Goal: Information Seeking & Learning: Compare options

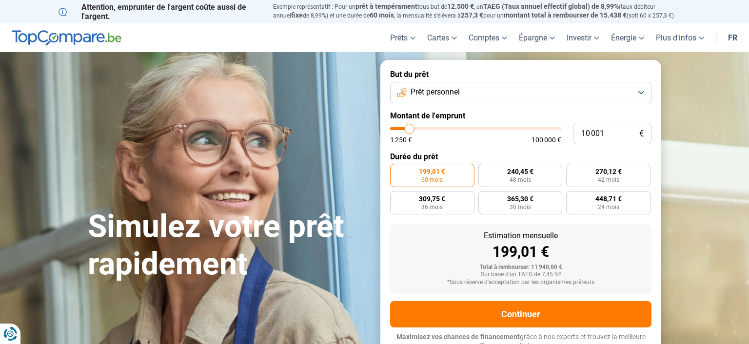
type input "9 250"
type input "9250"
type input "10 000"
type input "10000"
type input "10 750"
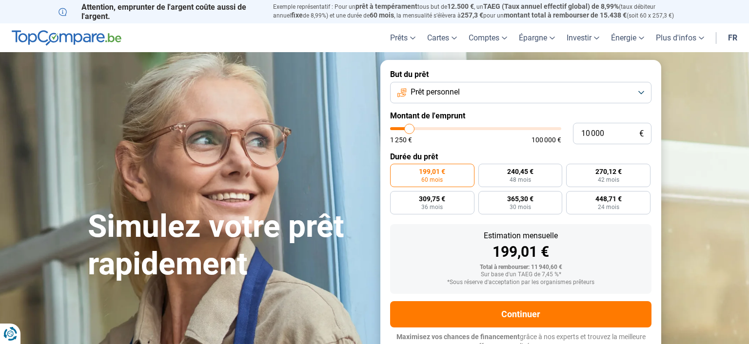
type input "10750"
type input "11 500"
type input "11500"
type input "12 250"
type input "12250"
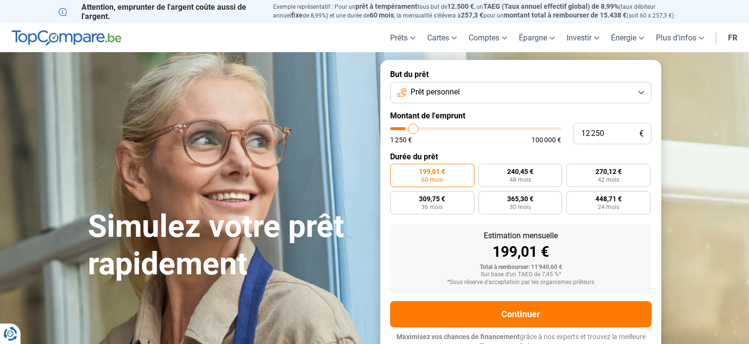
type input "13 000"
type input "13000"
type input "14 500"
type input "14500"
type input "16 000"
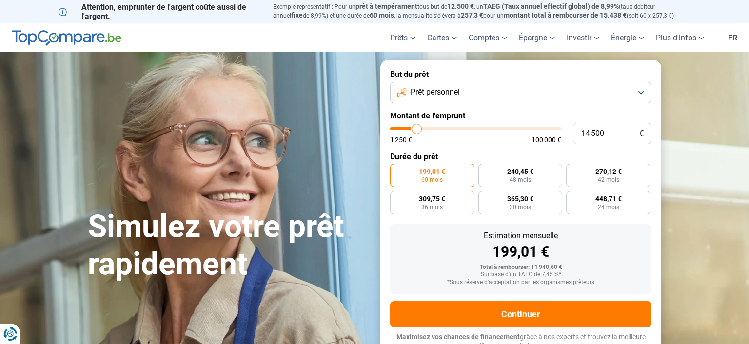
type input "16000"
type input "17 250"
type input "17250"
type input "19 000"
type input "19000"
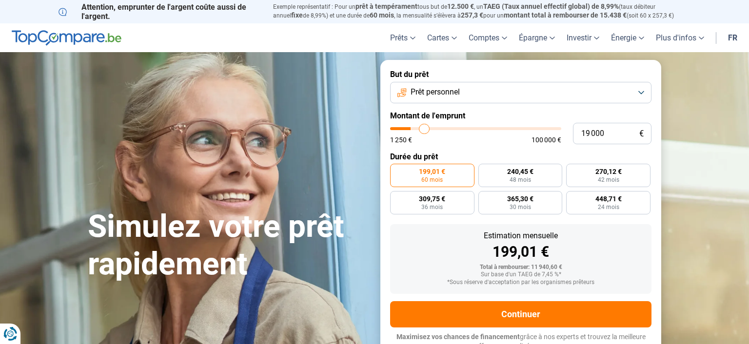
type input "20 000"
type input "20000"
type input "20 750"
type input "20750"
type input "21 750"
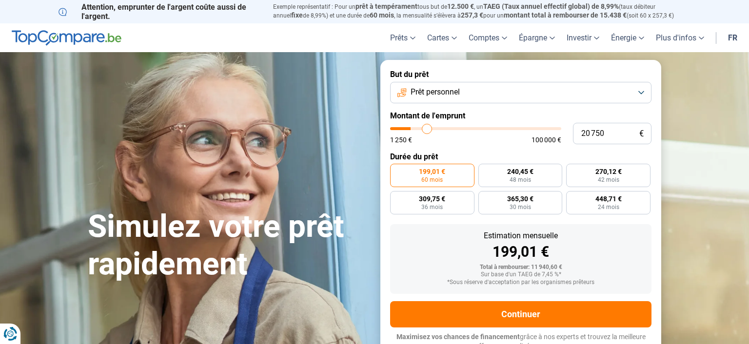
type input "21750"
type input "23 000"
type input "23000"
type input "24 000"
type input "24000"
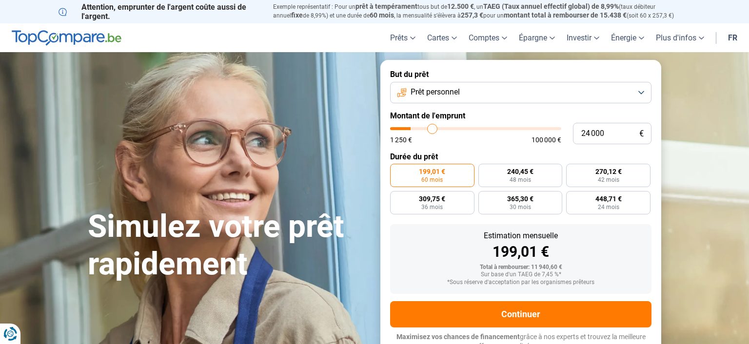
type input "25 250"
type input "25250"
type input "26 250"
type input "26250"
type input "27 250"
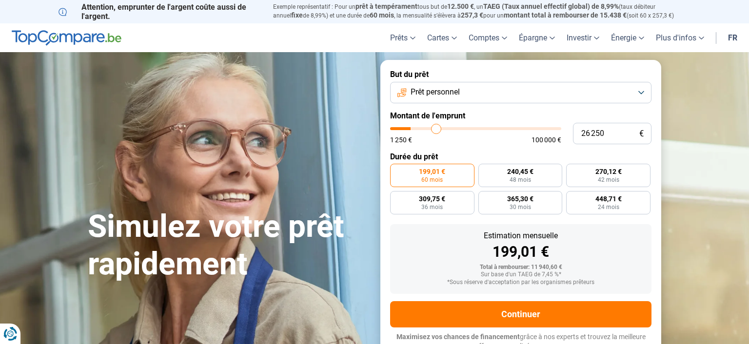
type input "27250"
type input "27 750"
type input "27750"
type input "28 250"
type input "28250"
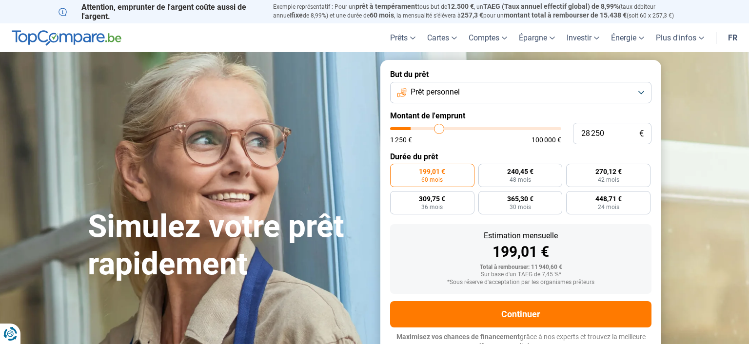
type input "28 500"
type input "28500"
type input "29 250"
type input "29250"
type input "30 000"
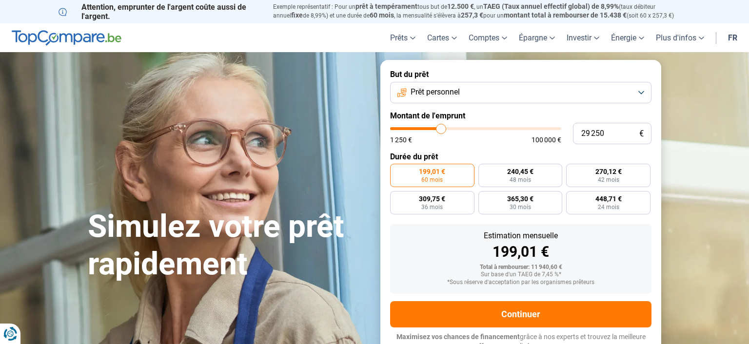
type input "30000"
type input "31 000"
type input "31000"
type input "31 750"
type input "31750"
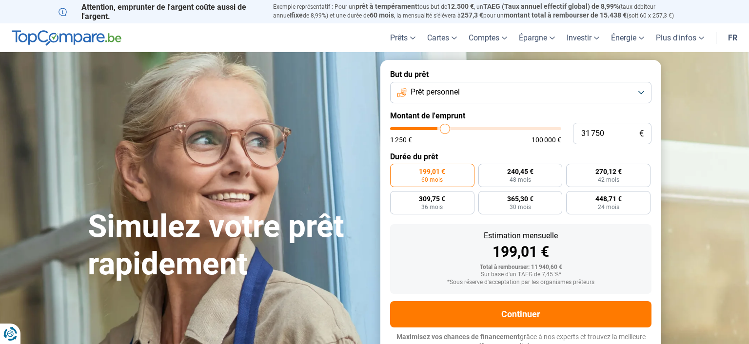
type input "32 750"
type input "32750"
type input "33 500"
type input "33500"
type input "34 500"
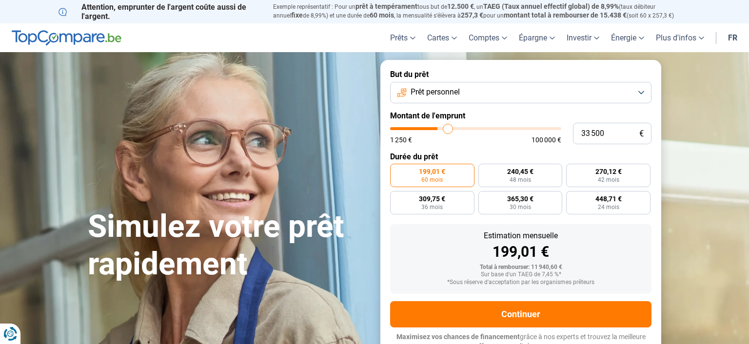
type input "34500"
type input "35 250"
type input "35250"
type input "35 500"
type input "35500"
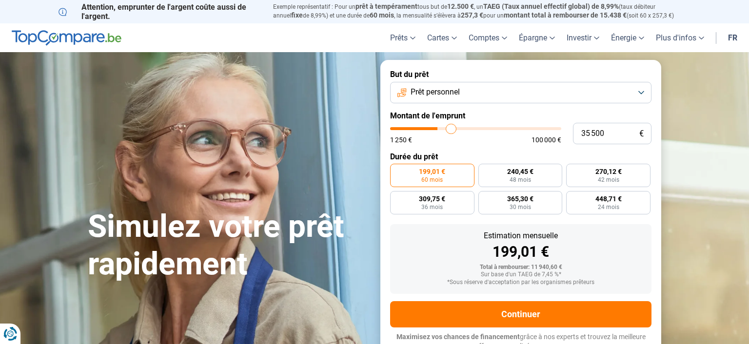
type input "35 750"
type input "35750"
type input "36 000"
type input "36000"
type input "36 250"
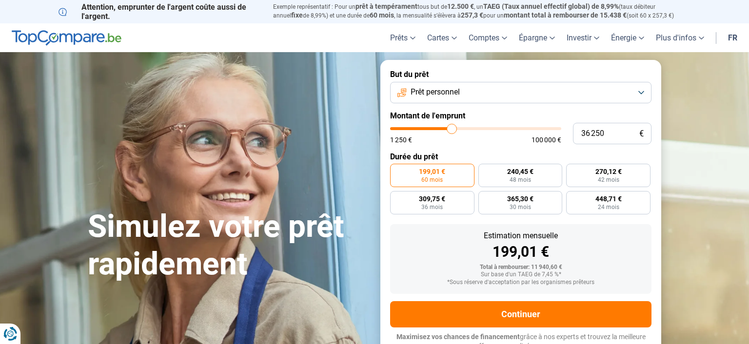
type input "36250"
type input "36 500"
type input "36500"
type input "36 750"
type input "36750"
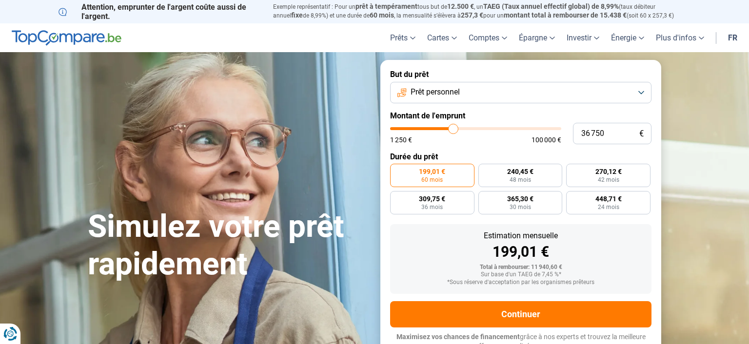
type input "37 000"
type input "37000"
type input "37 250"
type input "37250"
type input "37 500"
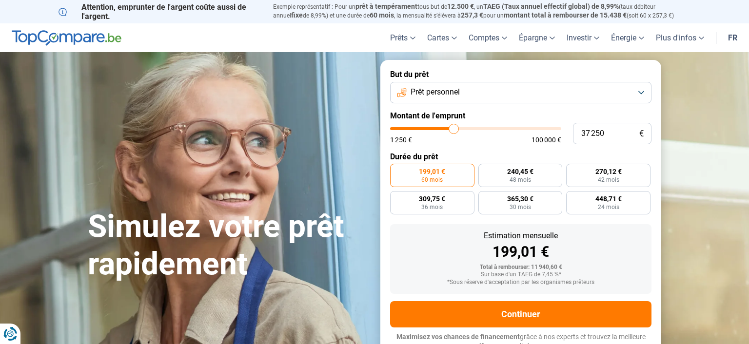
type input "37500"
type input "37 750"
type input "37750"
type input "38 000"
type input "38000"
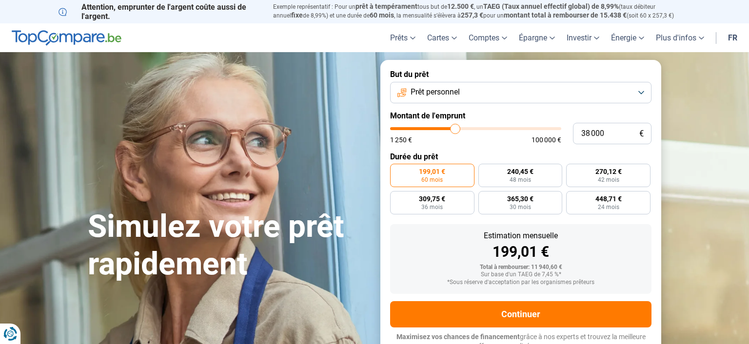
type input "38 250"
type input "38250"
type input "38 500"
type input "38500"
type input "38 250"
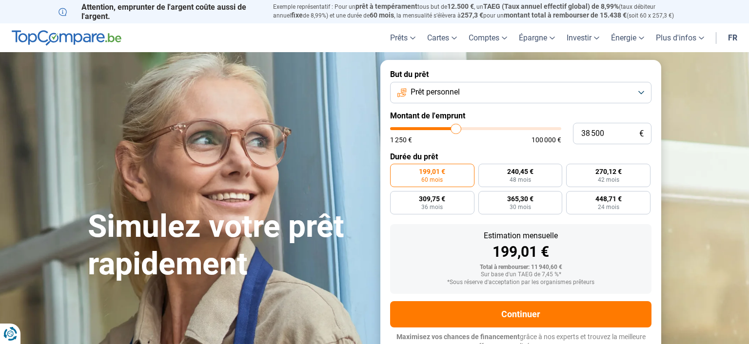
type input "38250"
type input "38 000"
type input "38000"
type input "37 500"
type input "37500"
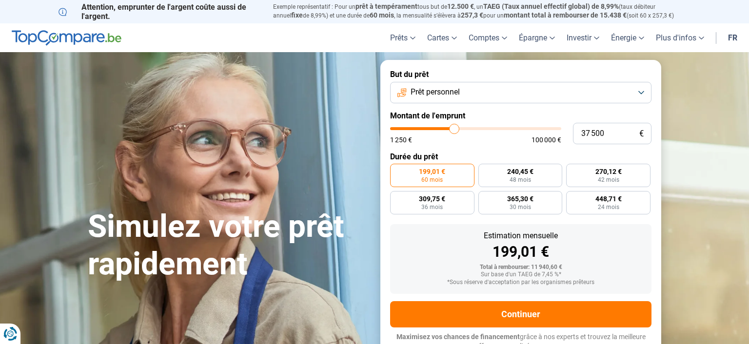
type input "37 000"
type input "37000"
type input "36 750"
type input "36750"
type input "36 250"
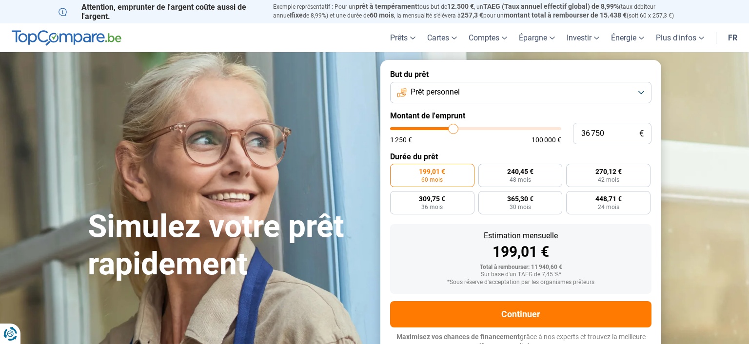
type input "36250"
type input "36 000"
type input "36000"
type input "35 500"
type input "35500"
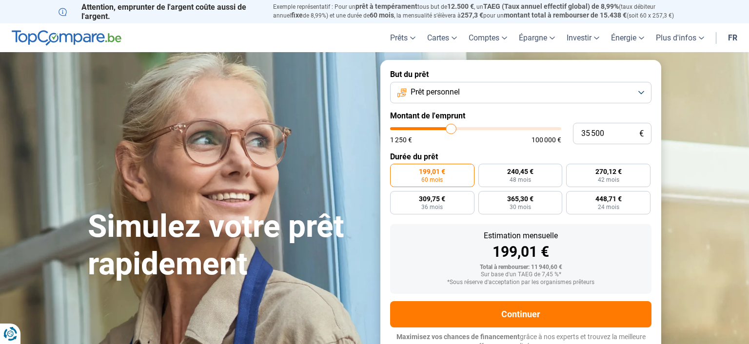
type input "35 250"
type input "35250"
type input "35 000"
type input "35000"
type input "34 750"
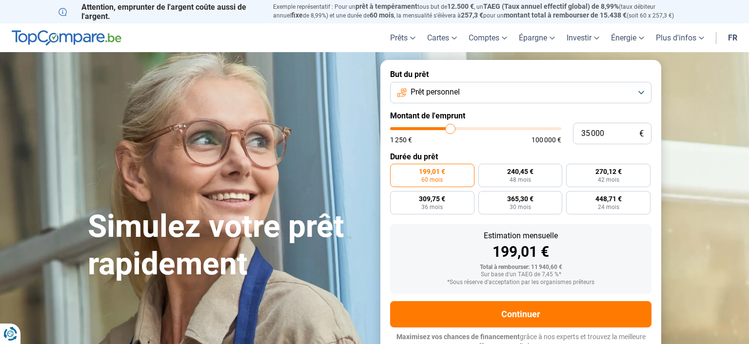
type input "34750"
type input "34 500"
type input "34500"
type input "34 250"
type input "34250"
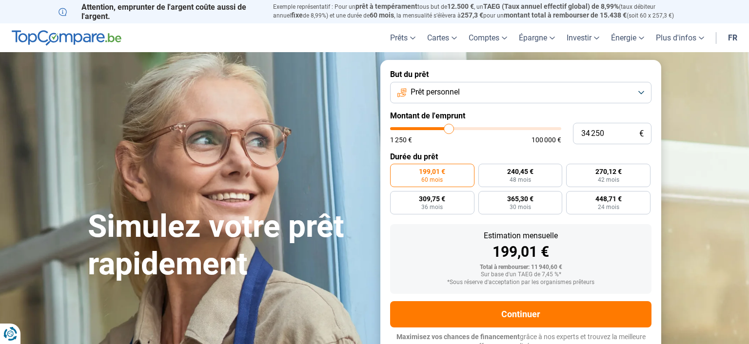
type input "34 000"
type input "34000"
type input "33 750"
type input "33750"
type input "33 500"
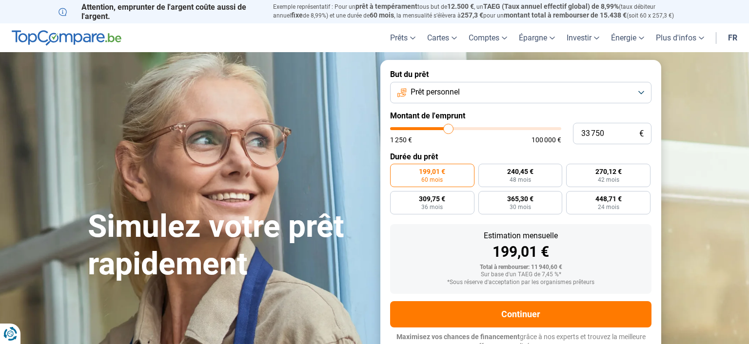
type input "33500"
type input "33 250"
type input "33250"
type input "33 000"
type input "33000"
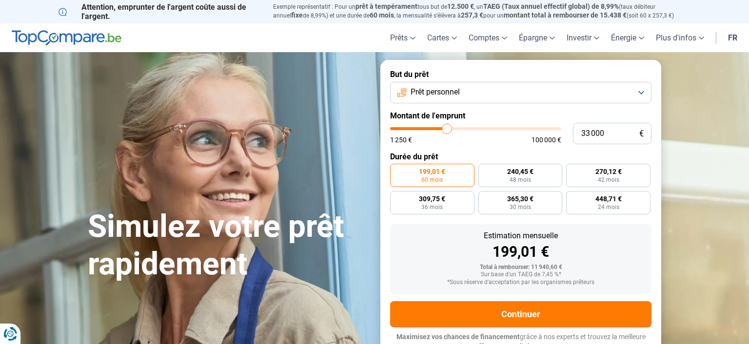
type input "32 750"
type input "32750"
type input "32 500"
type input "32500"
type input "32 250"
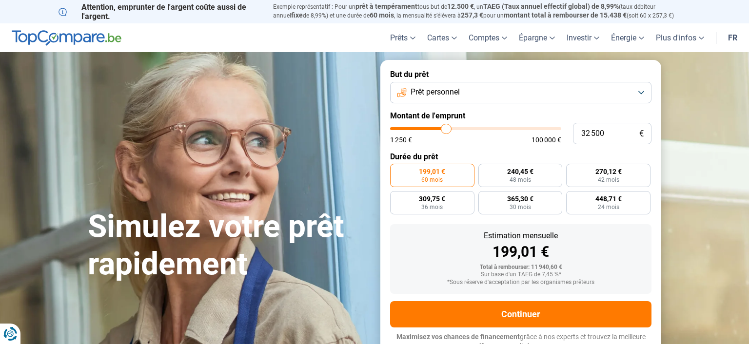
type input "32250"
type input "31 750"
type input "31750"
type input "31 500"
type input "31500"
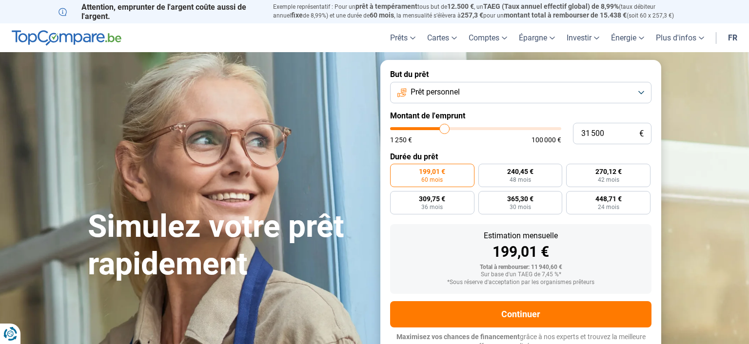
type input "31 250"
type input "31250"
type input "31 000"
type input "31000"
type input "30 750"
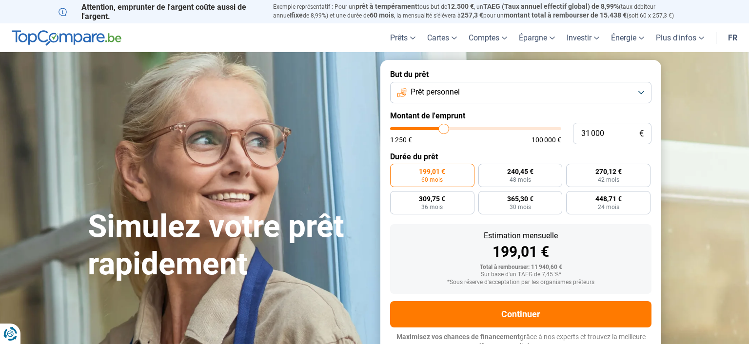
type input "30750"
type input "30 500"
type input "30500"
type input "30 250"
type input "30250"
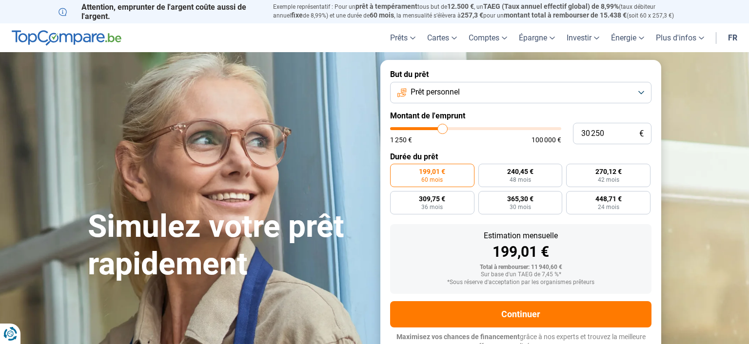
type input "30 000"
type input "30000"
type input "29 750"
type input "29750"
type input "30 000"
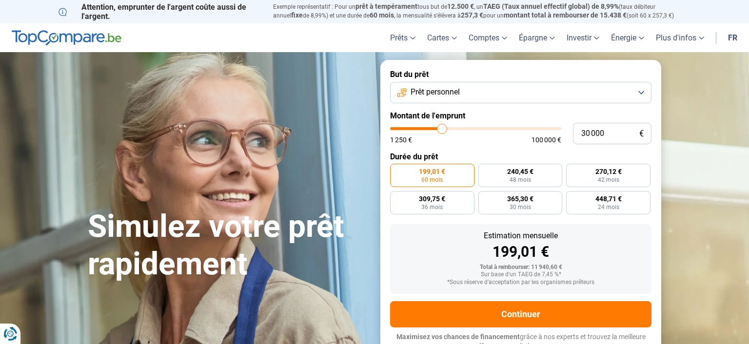
drag, startPoint x: 408, startPoint y: 128, endPoint x: 442, endPoint y: 132, distance: 34.8
type input "30000"
click at [442, 130] on input "range" at bounding box center [475, 128] width 171 height 3
radio input "false"
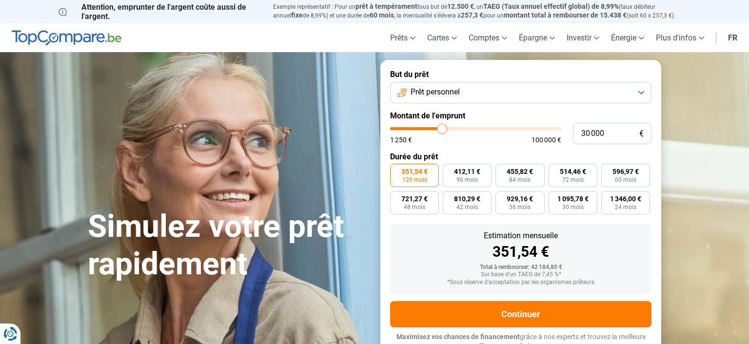
scroll to position [7, 0]
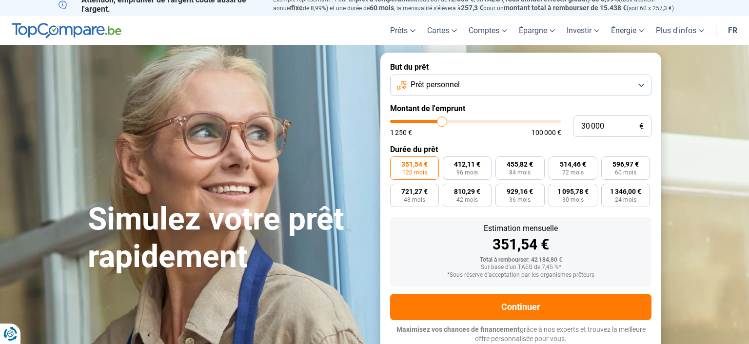
click at [635, 87] on button "Prêt personnel" at bounding box center [520, 85] width 261 height 21
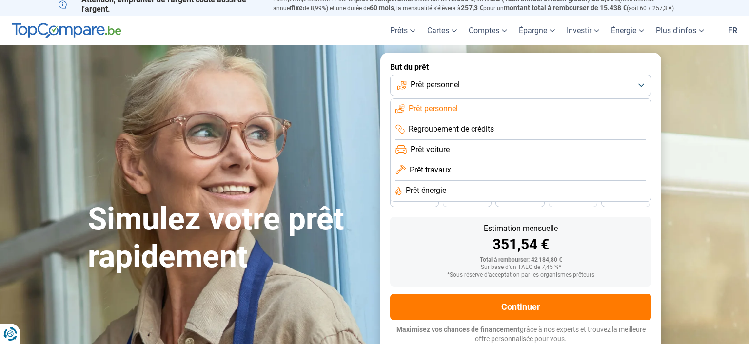
click at [441, 173] on span "Prêt travaux" at bounding box center [430, 170] width 41 height 11
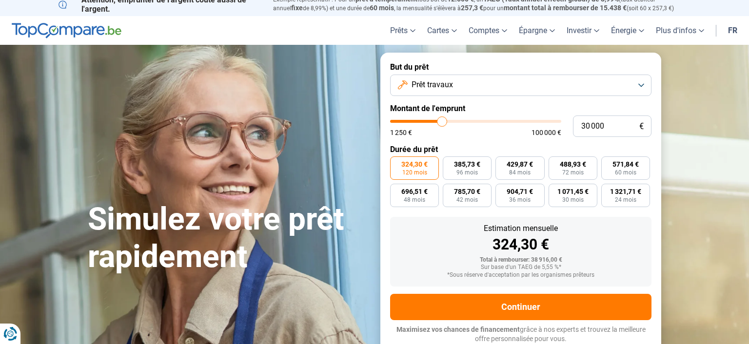
type input "30 500"
type input "30500"
type input "31 750"
type input "31750"
type input "33 250"
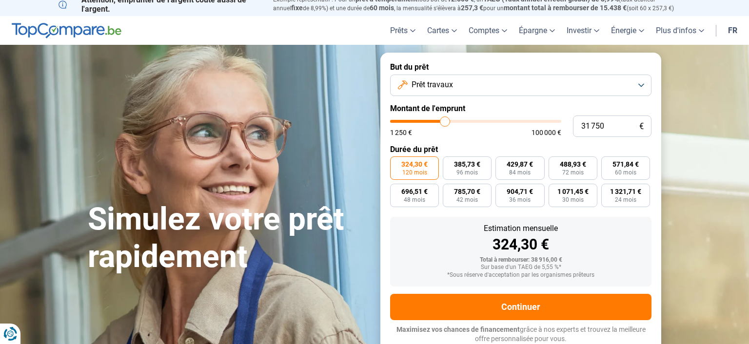
type input "33250"
type input "34 500"
type input "34500"
type input "35 500"
type input "35500"
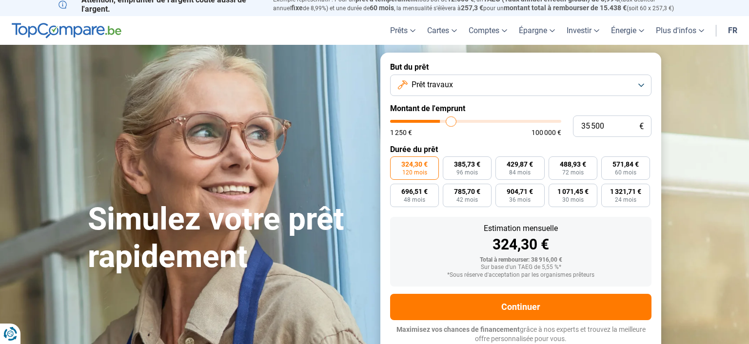
type input "36 250"
type input "36250"
type input "37 250"
type input "37250"
type input "38 250"
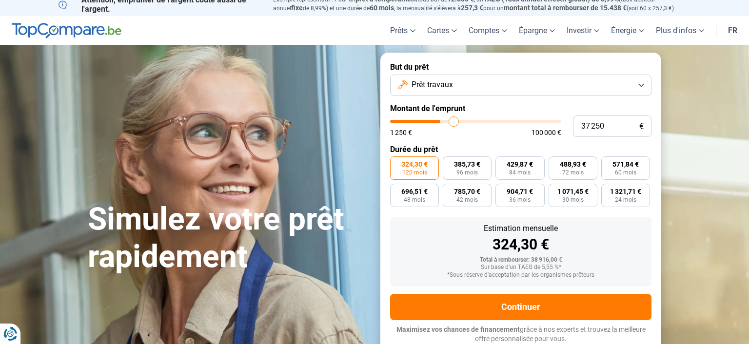
type input "38250"
type input "39 500"
type input "39500"
type input "41 000"
type input "41000"
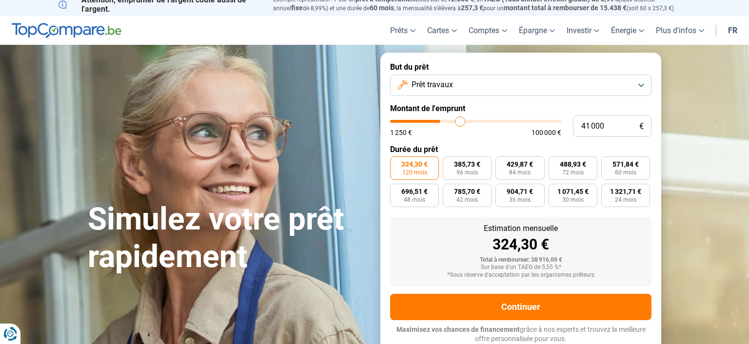
type input "42 250"
type input "42250"
type input "42 750"
type input "42750"
type input "43 500"
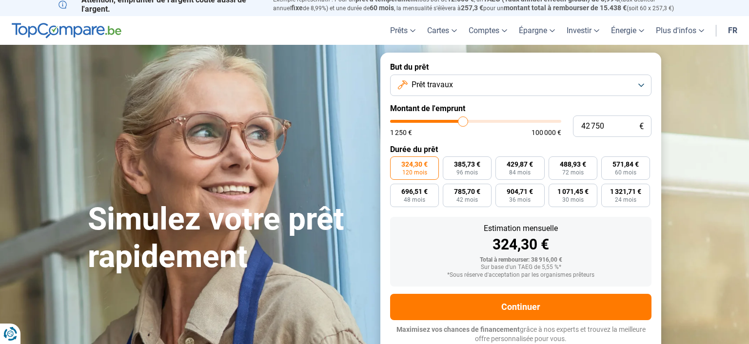
type input "43500"
type input "44 250"
type input "44250"
type input "44 750"
type input "44750"
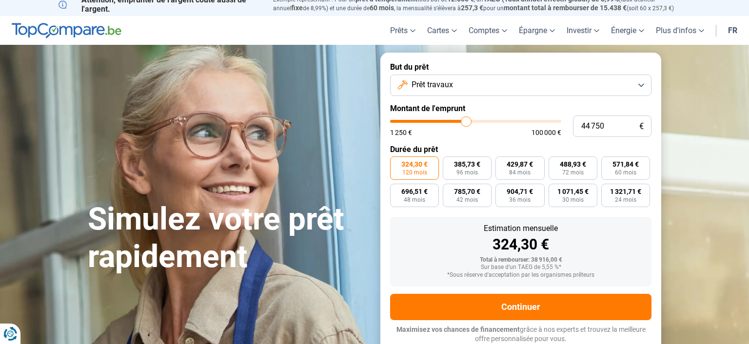
type input "45 500"
type input "45500"
type input "46 500"
type input "46500"
type input "47 500"
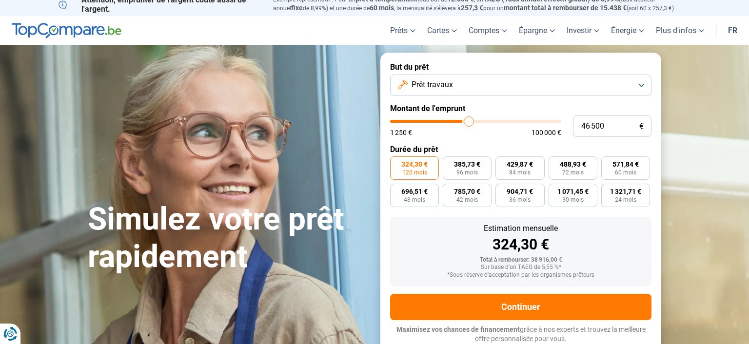
type input "47500"
type input "48 250"
type input "48250"
type input "49 250"
type input "49250"
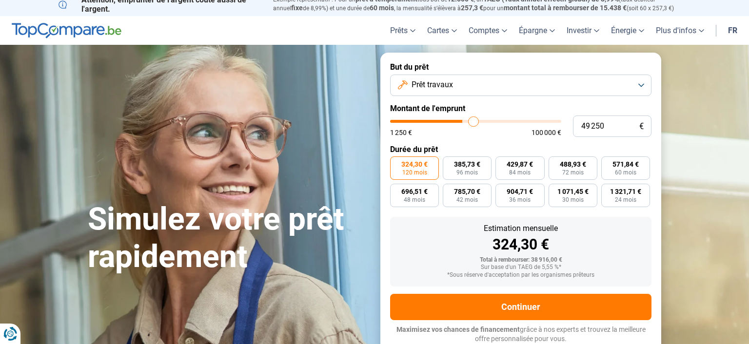
type input "50 500"
type input "50500"
type input "52 000"
type input "52000"
type input "53 250"
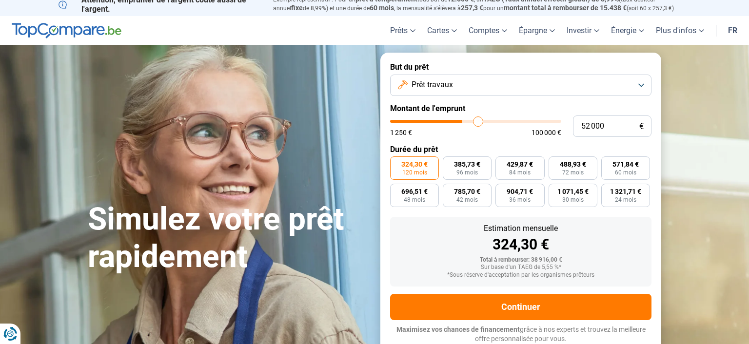
type input "53250"
type input "54 250"
type input "54250"
type input "55 250"
type input "55250"
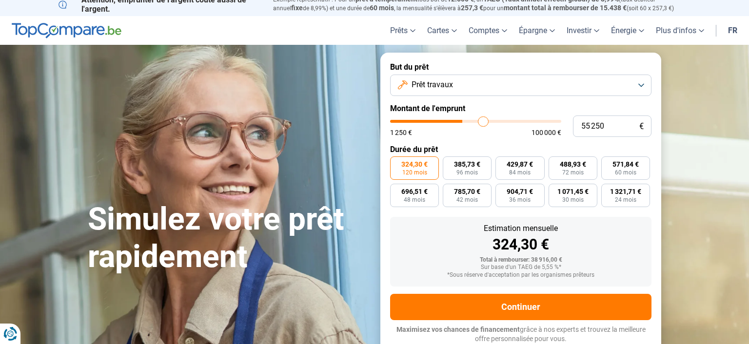
type input "56 250"
type input "56250"
type input "57 000"
drag, startPoint x: 442, startPoint y: 121, endPoint x: 529, endPoint y: 122, distance: 87.3
click at [529, 122] on input "range" at bounding box center [475, 121] width 171 height 3
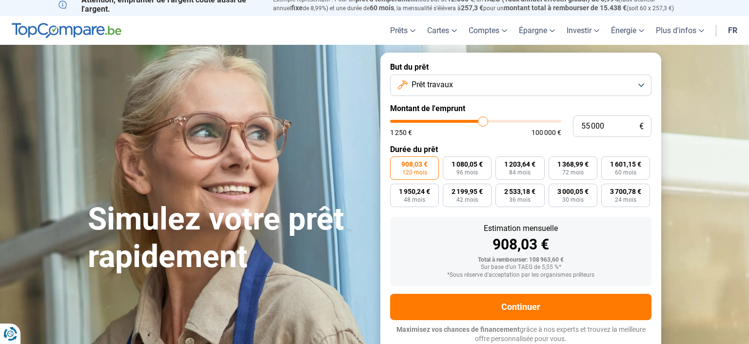
click at [483, 122] on input "range" at bounding box center [475, 121] width 171 height 3
click at [462, 120] on input "range" at bounding box center [475, 121] width 171 height 3
click at [441, 120] on input "range" at bounding box center [475, 121] width 171 height 3
click at [442, 121] on input "range" at bounding box center [475, 121] width 171 height 3
click at [622, 195] on span "1 321,71 €" at bounding box center [625, 191] width 31 height 7
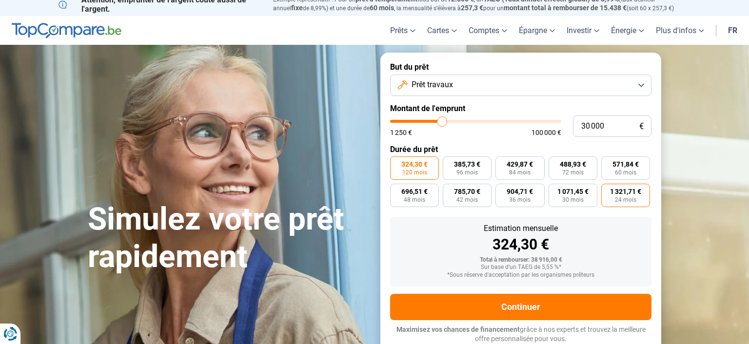
click at [607, 190] on input "1 321,71 € 24 mois" at bounding box center [604, 187] width 6 height 6
click at [577, 195] on span "1 071,45 €" at bounding box center [572, 191] width 31 height 7
click at [555, 190] on input "1 071,45 € 30 mois" at bounding box center [551, 187] width 6 height 6
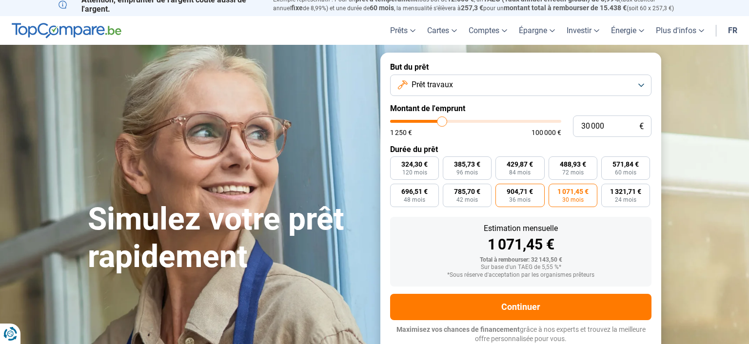
click at [518, 194] on span "904,71 €" at bounding box center [520, 191] width 26 height 7
click at [502, 190] on input "904,71 € 36 mois" at bounding box center [498, 187] width 6 height 6
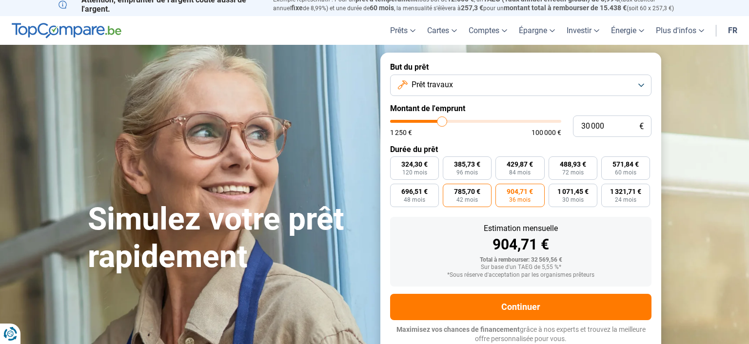
click at [463, 201] on span "42 mois" at bounding box center [466, 200] width 21 height 6
click at [449, 190] on input "785,70 € 42 mois" at bounding box center [446, 187] width 6 height 6
click at [423, 198] on span "48 mois" at bounding box center [414, 200] width 21 height 6
click at [396, 190] on input "696,51 € 48 mois" at bounding box center [393, 187] width 6 height 6
